Goal: Information Seeking & Learning: Learn about a topic

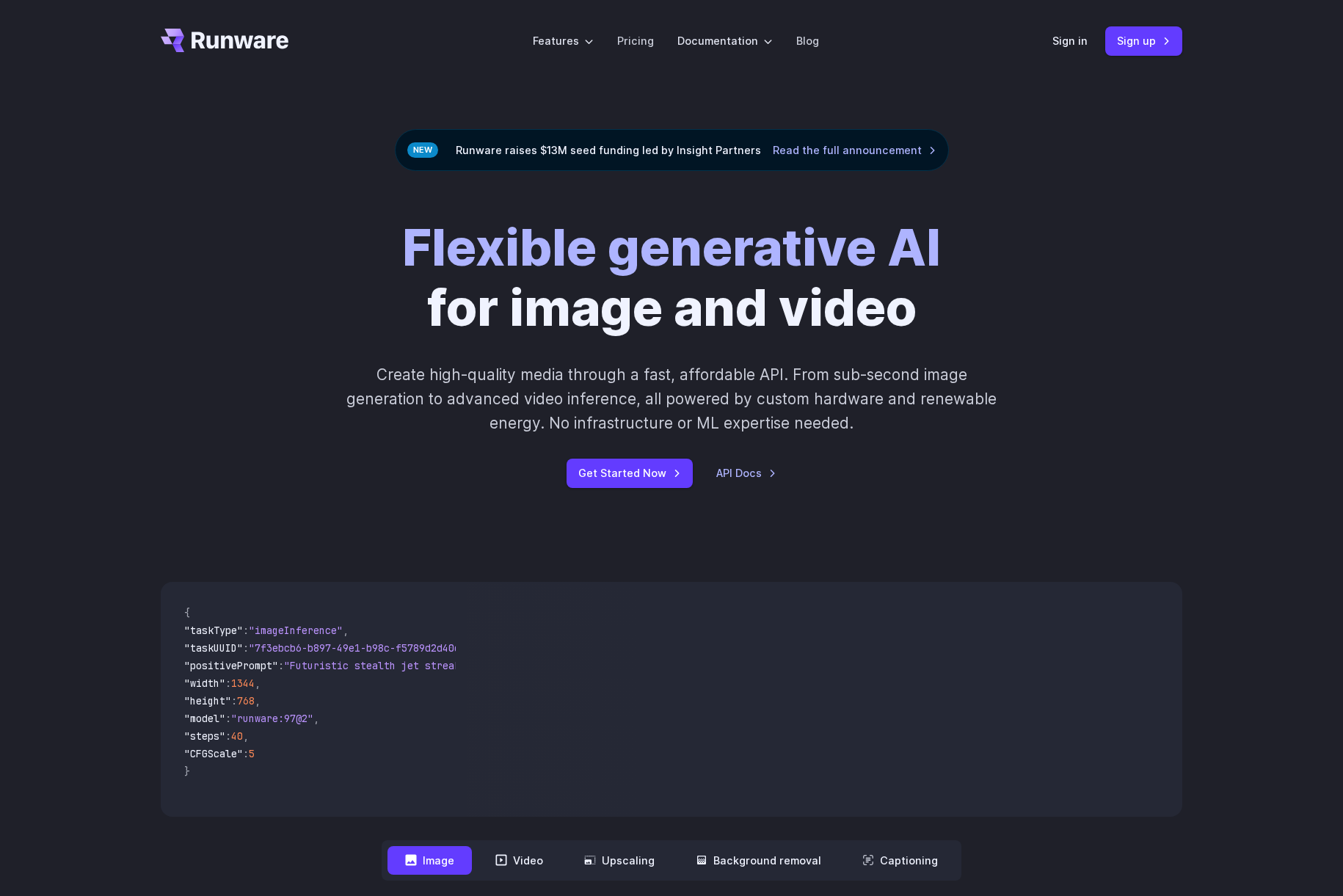
scroll to position [1, 0]
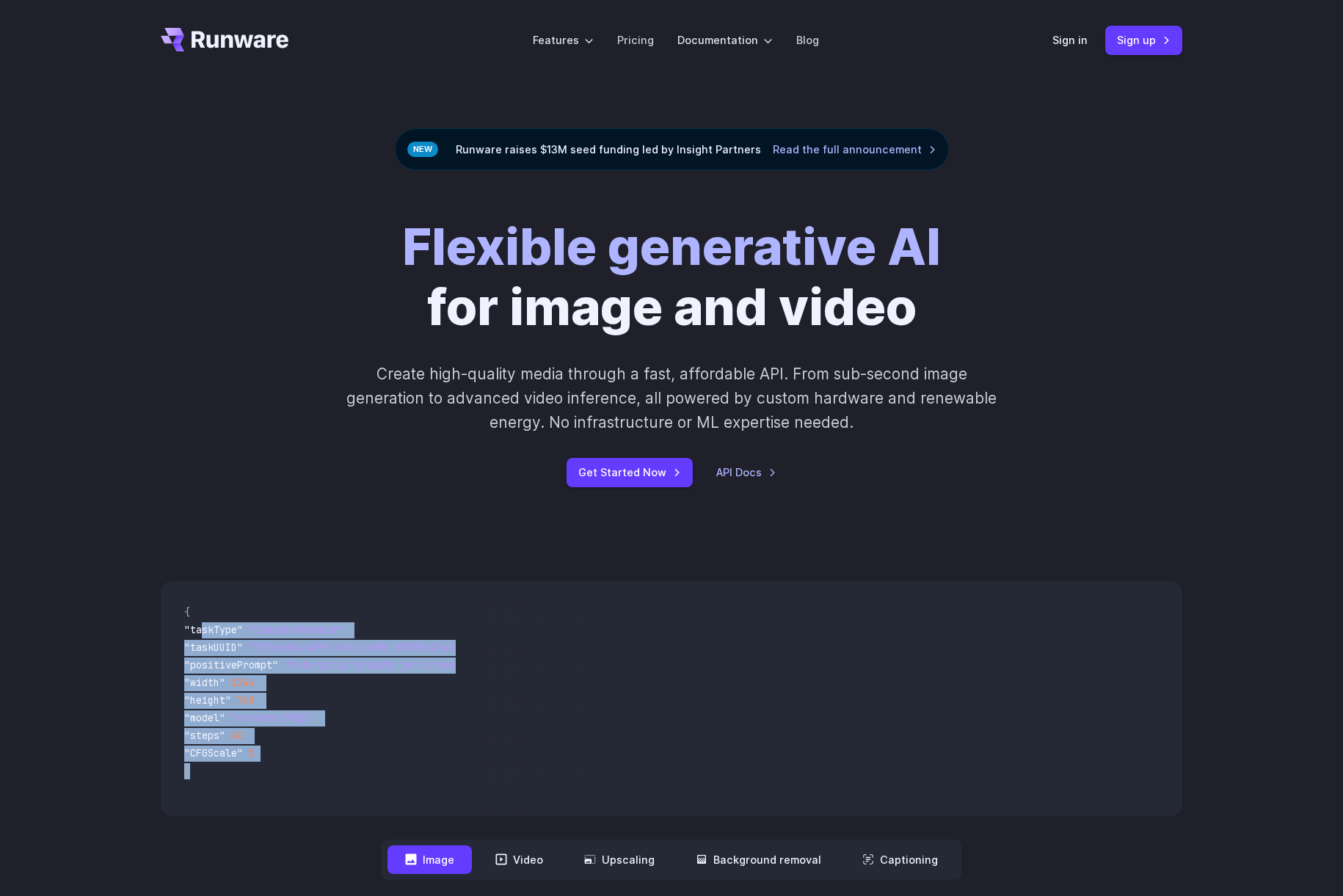
drag, startPoint x: 204, startPoint y: 632, endPoint x: 286, endPoint y: 771, distance: 161.4
click at [286, 771] on code "{ "taskType" : "imageInference" , "taskUUID" : "7f3ebcb6-b897-49e1-b98c-f5789d2…" at bounding box center [314, 699] width 283 height 211
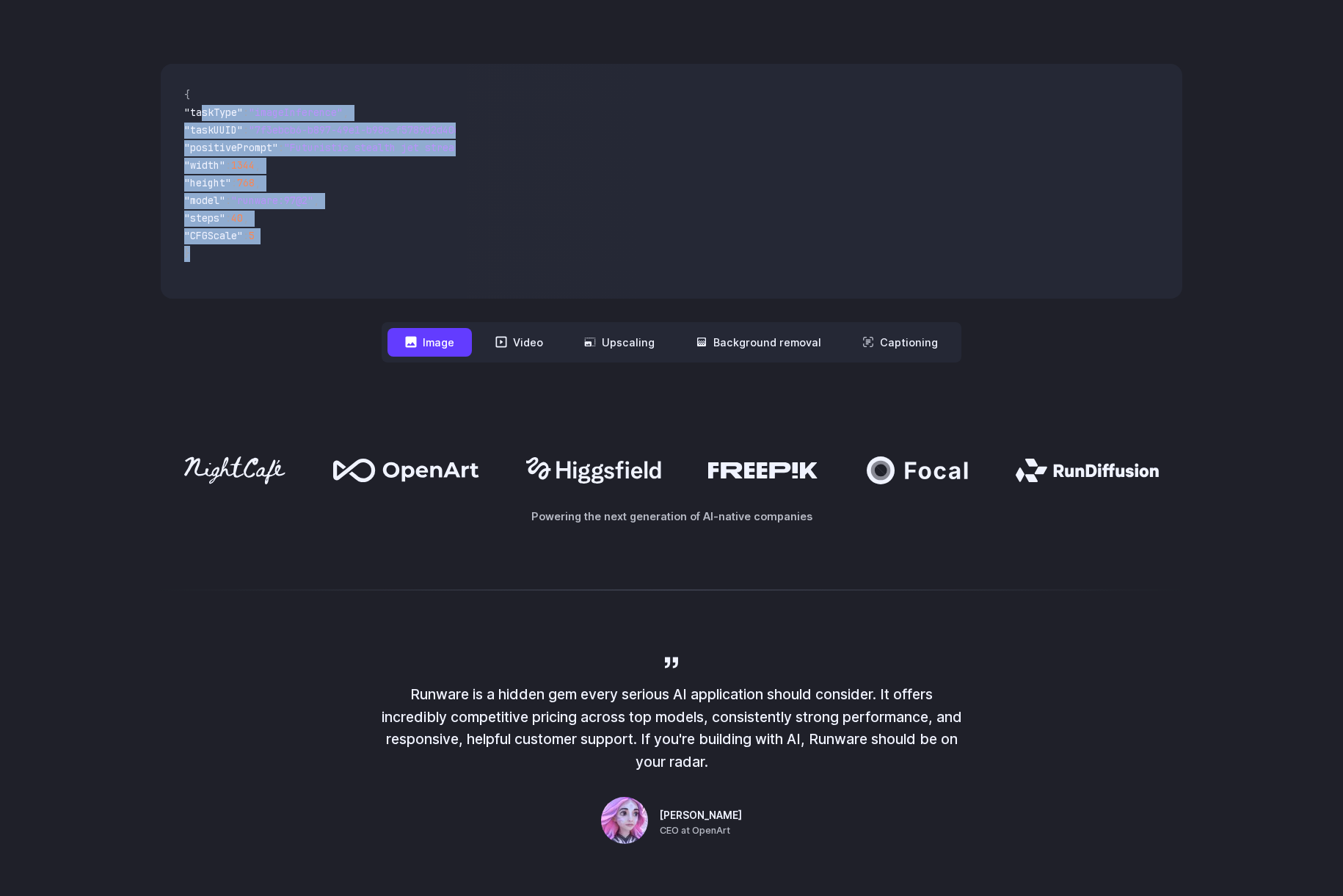
scroll to position [414, 0]
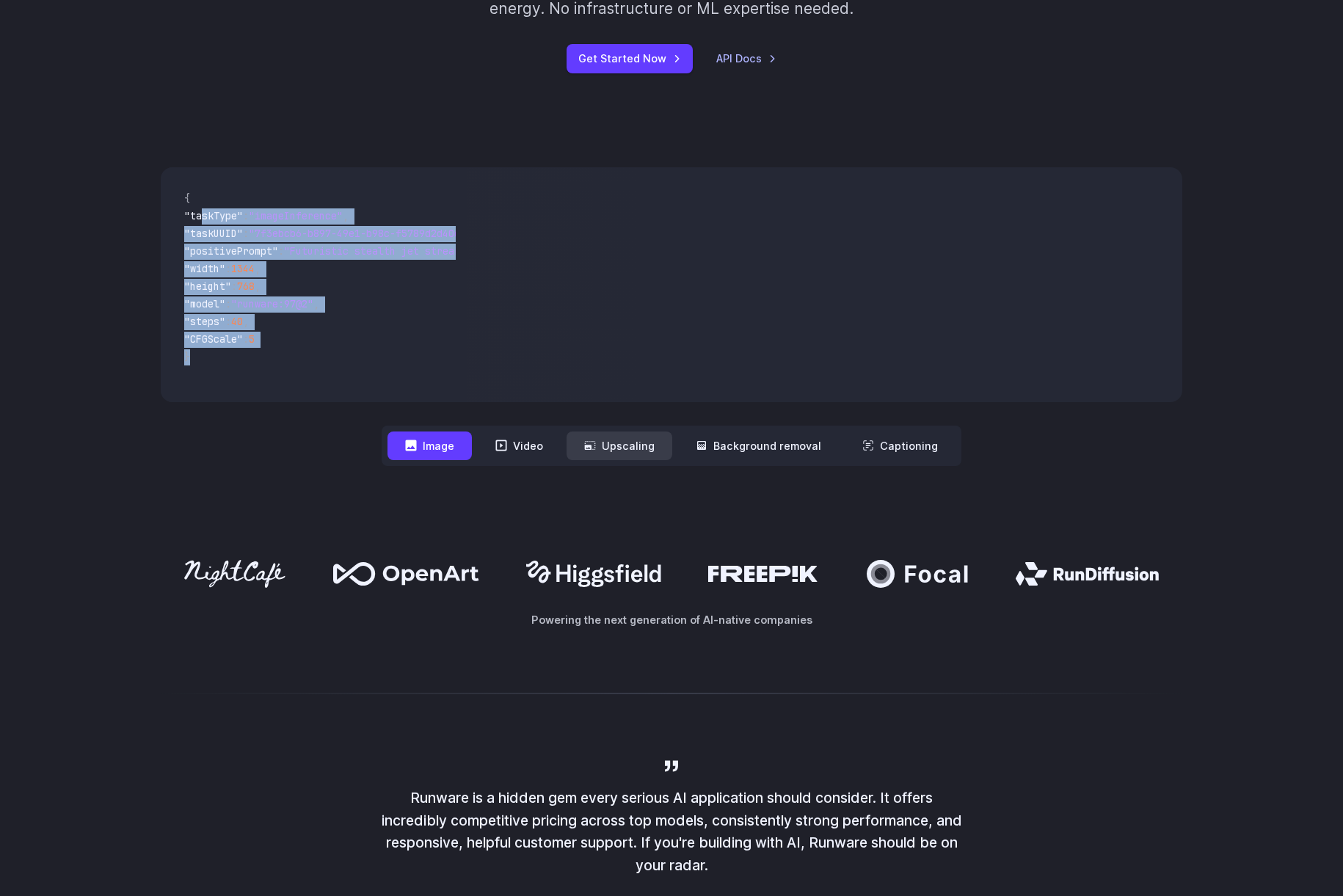
drag, startPoint x: 520, startPoint y: 453, endPoint x: 580, endPoint y: 447, distance: 60.3
click at [524, 453] on button "Video" at bounding box center [519, 446] width 83 height 29
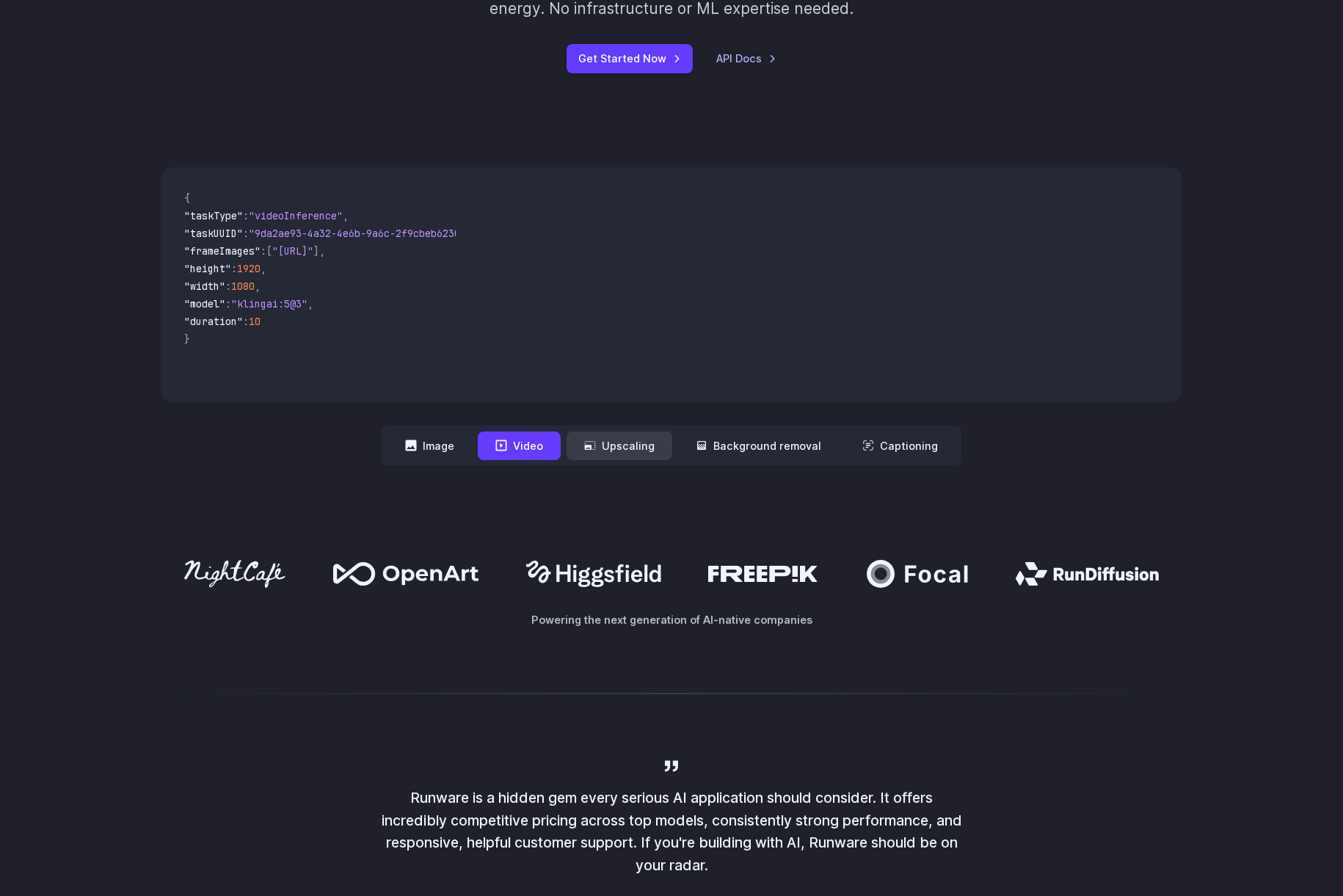
drag, startPoint x: 615, startPoint y: 447, endPoint x: 628, endPoint y: 447, distance: 13.0
click at [616, 447] on button "Upscaling" at bounding box center [619, 446] width 106 height 29
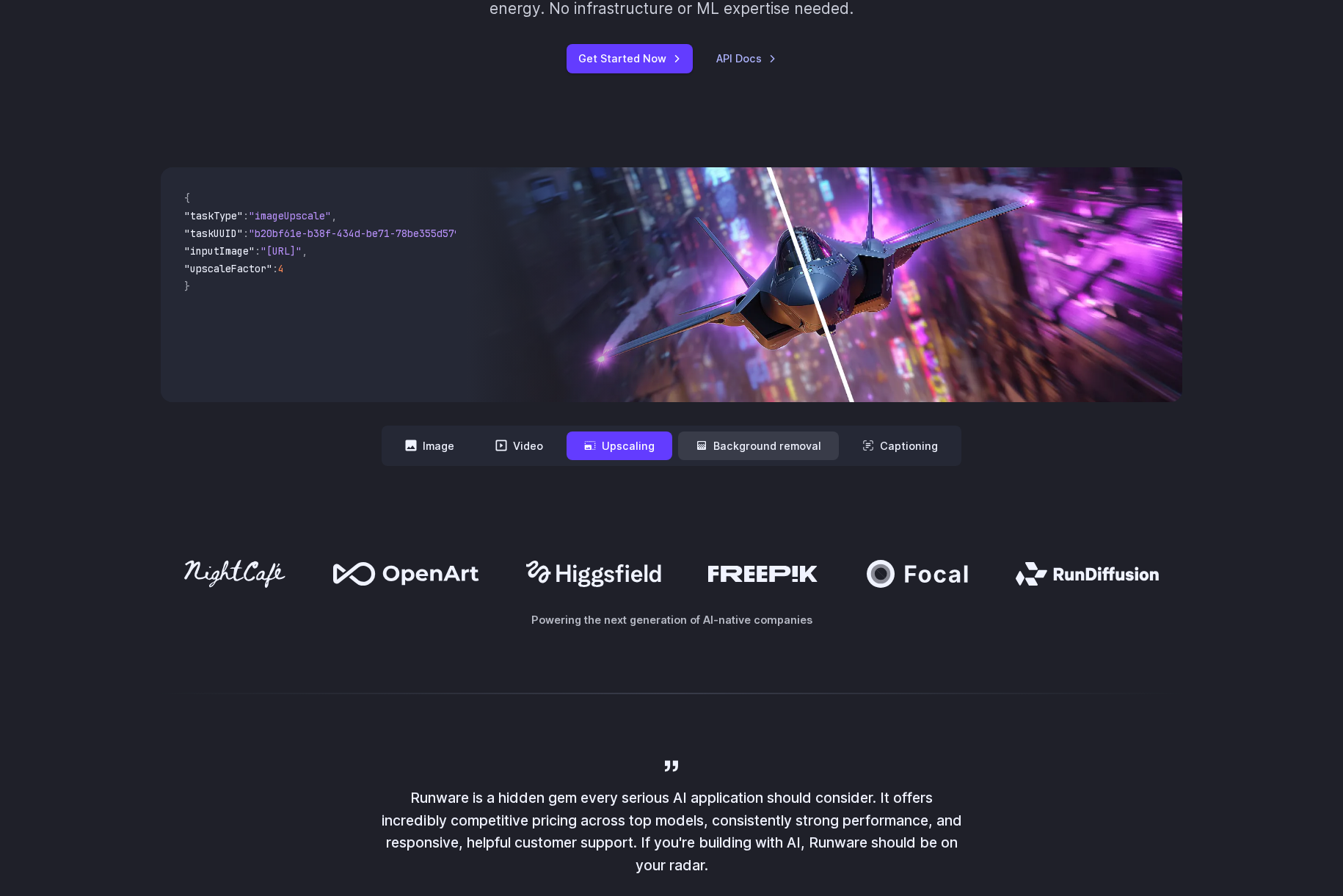
click at [741, 455] on button "Background removal" at bounding box center [758, 446] width 161 height 29
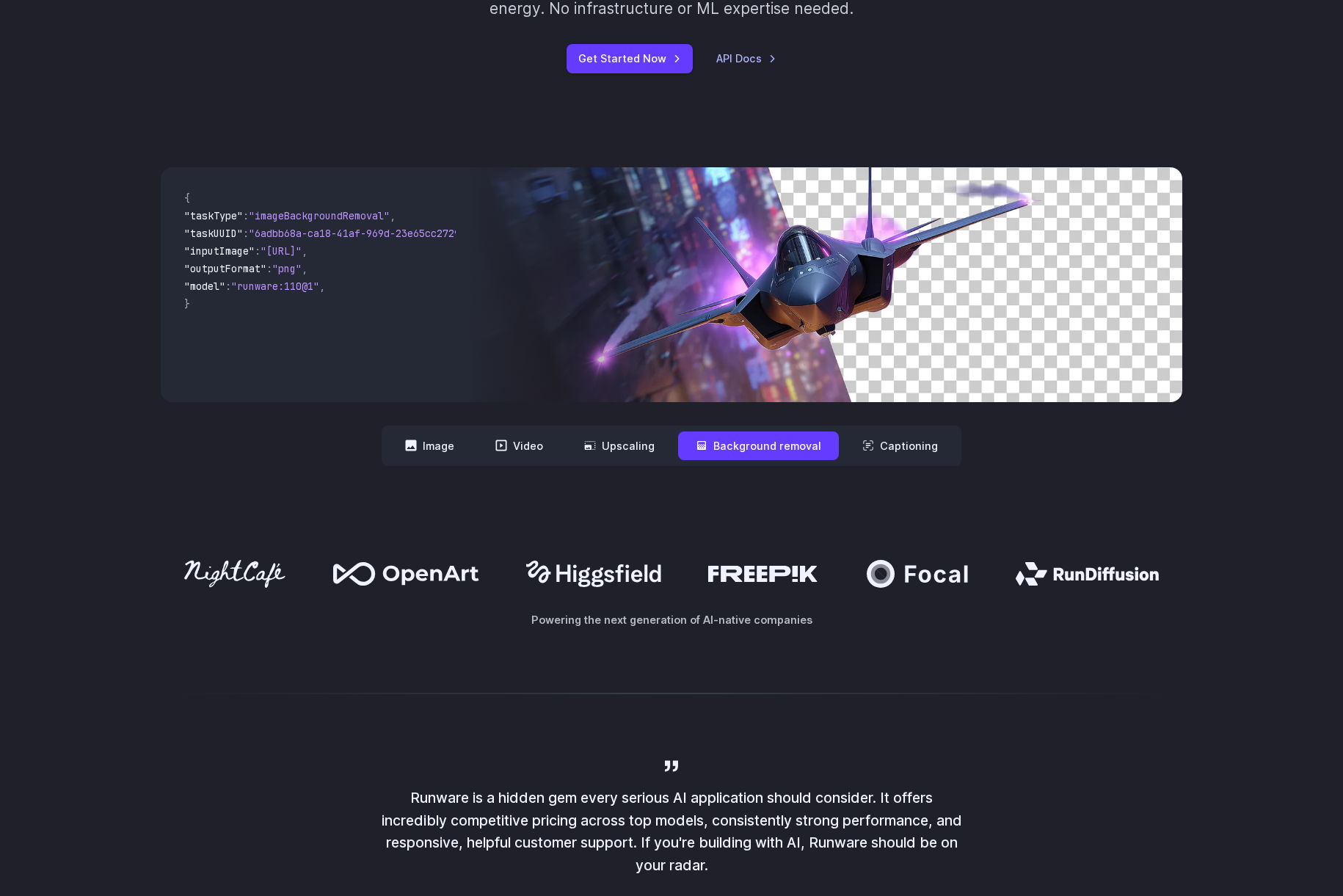
drag, startPoint x: 446, startPoint y: 442, endPoint x: 422, endPoint y: 403, distance: 45.8
click at [445, 442] on button "Image" at bounding box center [430, 446] width 85 height 29
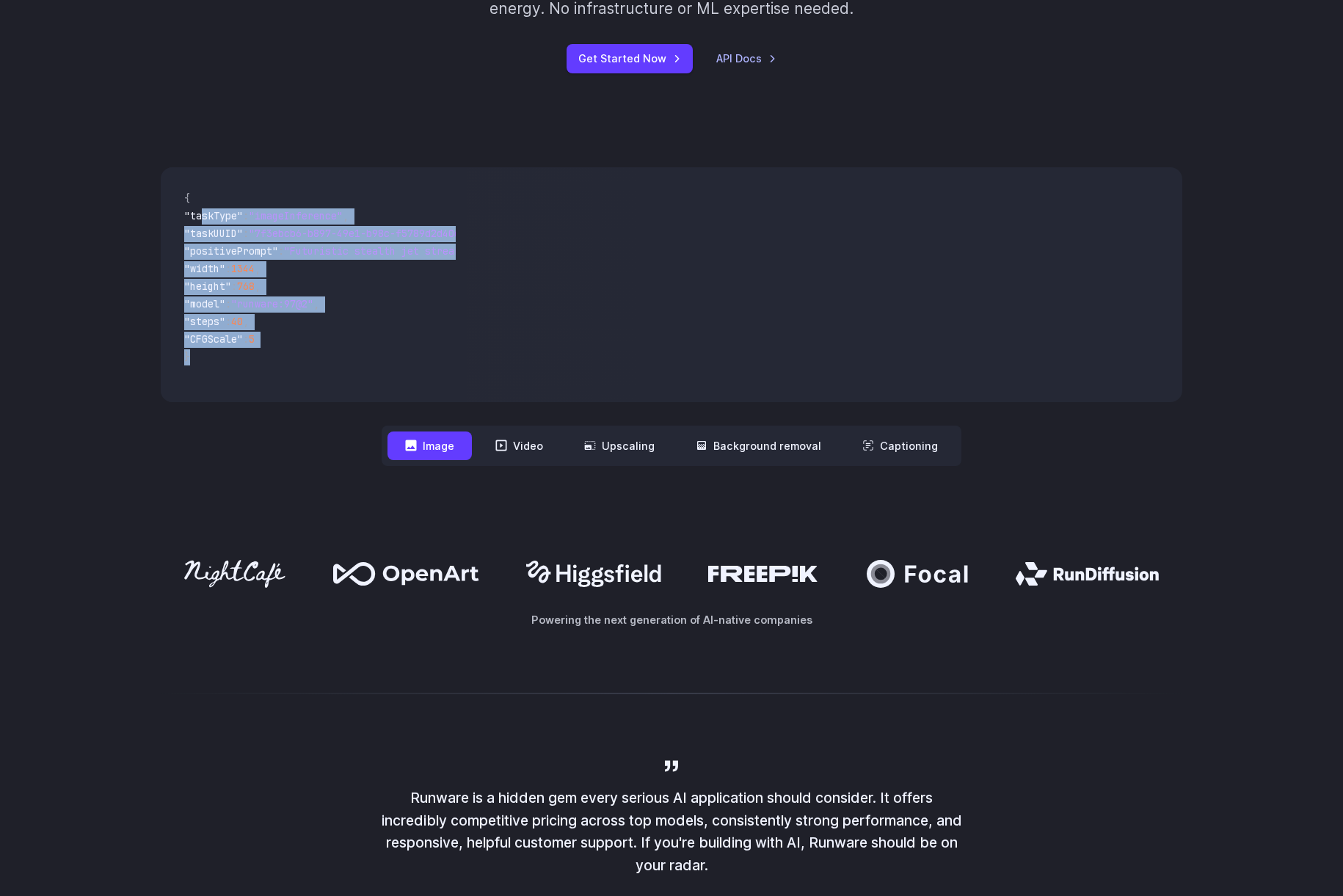
click at [257, 356] on span "}" at bounding box center [314, 358] width 260 height 17
drag, startPoint x: 281, startPoint y: 358, endPoint x: 182, endPoint y: 197, distance: 189.0
click at [180, 196] on code "{ "taskType" : "imageInference" , "taskUUID" : "7f3ebcb6-b897-49e1-b98c-f5789d2…" at bounding box center [314, 285] width 283 height 211
